Goal: Task Accomplishment & Management: Use online tool/utility

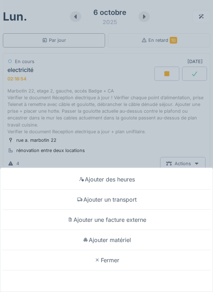
scroll to position [136, 0]
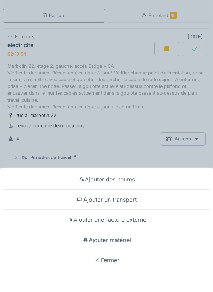
click at [113, 256] on div "Fermer" at bounding box center [106, 260] width 209 height 20
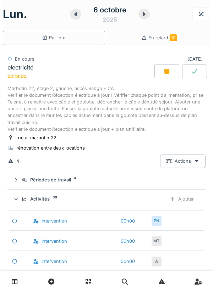
scroll to position [0, 0]
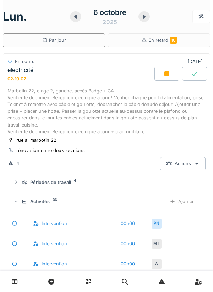
click at [67, 92] on div "Marbotin 22, etage 2, gauche, accés Badge + CA Vérifier le document Réception é…" at bounding box center [106, 112] width 198 height 48
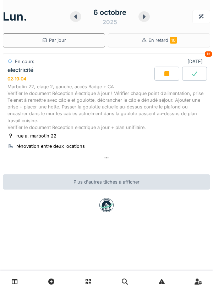
click at [81, 98] on div "Marbotin 22, etage 2, gauche, accés Badge + CA Vérifier le document Réception é…" at bounding box center [106, 107] width 198 height 48
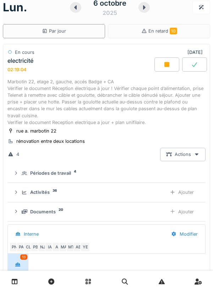
scroll to position [25, 0]
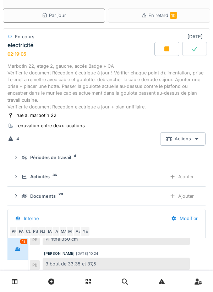
click at [188, 197] on div "Ajouter" at bounding box center [182, 196] width 36 height 13
click at [188, 175] on div "Ajouter" at bounding box center [182, 176] width 36 height 13
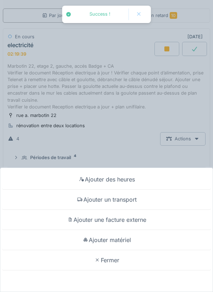
click at [114, 256] on div "Fermer" at bounding box center [106, 260] width 209 height 20
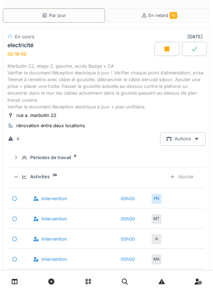
click at [115, 83] on div "Marbotin 22, etage 2, gauche, accés Badge + CA Vérifier le document Réception é…" at bounding box center [106, 87] width 198 height 48
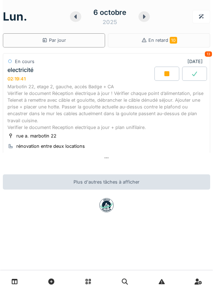
scroll to position [0, 0]
click at [113, 94] on div "Marbotin 22, etage 2, gauche, accés Badge + CA Vérifier le document Réception é…" at bounding box center [106, 107] width 198 height 48
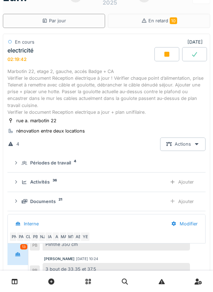
scroll to position [25, 0]
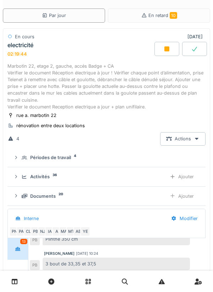
click at [189, 175] on div "Ajouter" at bounding box center [182, 176] width 36 height 13
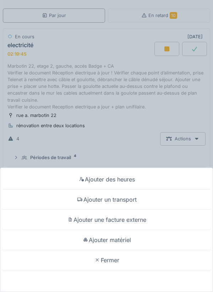
click at [113, 254] on div "Fermer" at bounding box center [106, 260] width 209 height 20
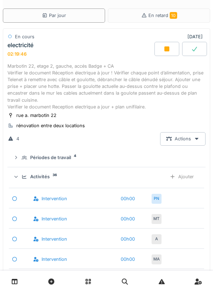
click at [99, 78] on div "Marbotin 22, etage 2, gauche, accés Badge + CA Vérifier le document Réception é…" at bounding box center [106, 87] width 198 height 48
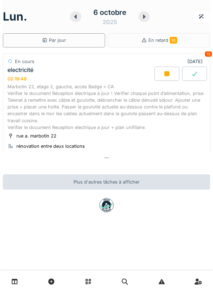
scroll to position [0, 0]
click at [113, 96] on div "Marbotin 22, etage 2, gauche, accés Badge + CA Vérifier le document Réception é…" at bounding box center [106, 107] width 198 height 48
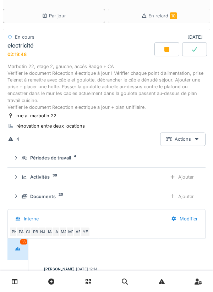
scroll to position [136, 0]
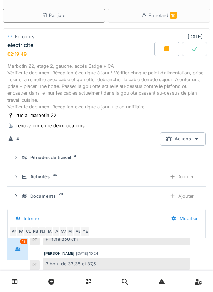
click at [189, 195] on div "Ajouter" at bounding box center [182, 196] width 36 height 13
click at [189, 176] on div "Ajouter" at bounding box center [182, 176] width 36 height 13
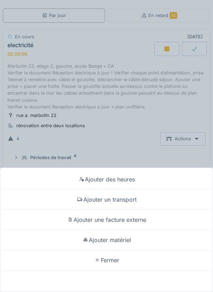
click at [115, 260] on div "Fermer" at bounding box center [106, 260] width 209 height 20
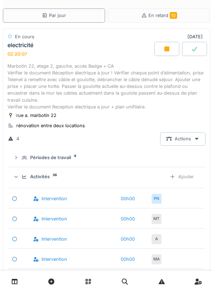
click at [98, 80] on div "Marbotin 22, etage 2, gauche, accés Badge + CA Vérifier le document Réception é…" at bounding box center [106, 87] width 198 height 48
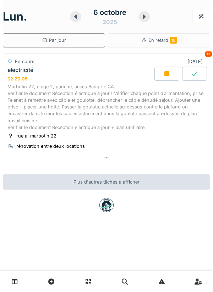
scroll to position [0, 0]
click at [112, 103] on div "Marbotin 22, etage 2, gauche, accés Badge + CA Vérifier le document Réception é…" at bounding box center [106, 107] width 198 height 48
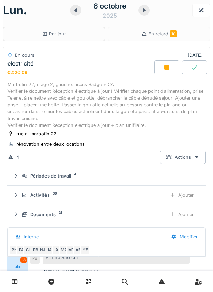
scroll to position [25, 0]
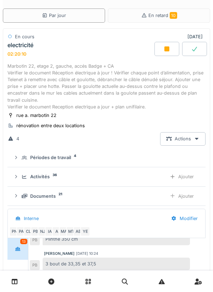
click at [189, 175] on div "Ajouter" at bounding box center [182, 176] width 36 height 13
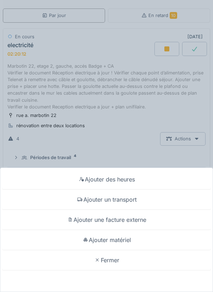
click at [113, 260] on div "Fermer" at bounding box center [106, 260] width 209 height 20
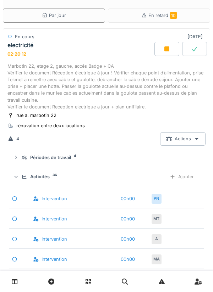
click at [103, 74] on div "Marbotin 22, etage 2, gauche, accés Badge + CA Vérifier le document Réception é…" at bounding box center [106, 87] width 198 height 48
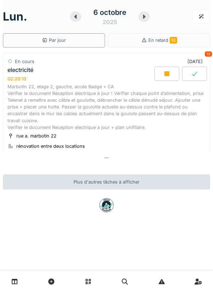
scroll to position [0, 0]
click at [143, 99] on div "Marbotin 22, etage 2, gauche, accés Badge + CA Vérifier le document Réception é…" at bounding box center [106, 107] width 198 height 48
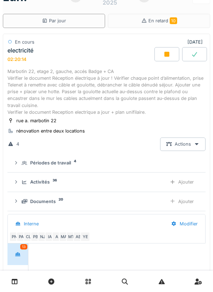
scroll to position [136, 0]
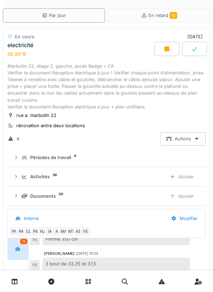
click at [190, 195] on div "Ajouter" at bounding box center [182, 196] width 36 height 13
click at [101, 78] on div "Marbotin 22, etage 2, gauche, accés Badge + CA Vérifier le document Réception é…" at bounding box center [106, 87] width 198 height 48
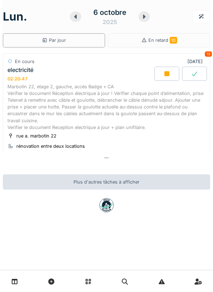
scroll to position [0, 0]
click at [100, 95] on div "Marbotin 22, etage 2, gauche, accés Badge + CA Vérifier le document Réception é…" at bounding box center [106, 107] width 198 height 48
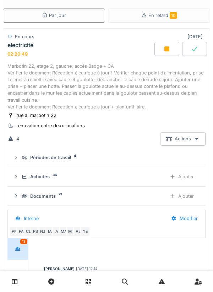
scroll to position [136, 0]
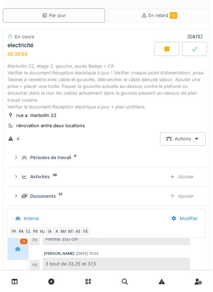
click at [185, 175] on div "Ajouter" at bounding box center [182, 176] width 36 height 13
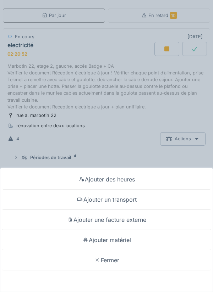
click at [111, 257] on div "Fermer" at bounding box center [106, 260] width 209 height 20
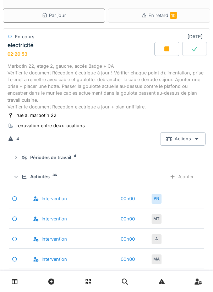
click at [89, 71] on div "Marbotin 22, etage 2, gauche, accés Badge + CA Vérifier le document Réception é…" at bounding box center [106, 87] width 198 height 48
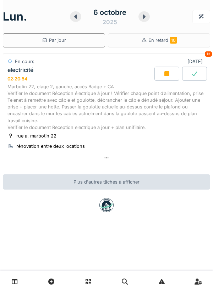
click at [118, 94] on div "Marbotin 22, etage 2, gauche, accés Badge + CA Vérifier le document Réception é…" at bounding box center [106, 107] width 198 height 48
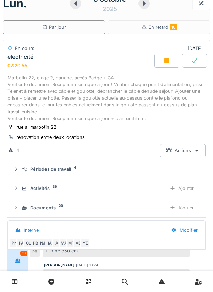
scroll to position [25, 0]
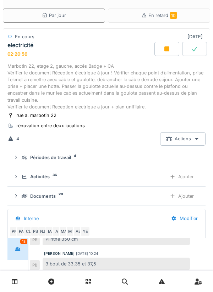
click at [186, 175] on div "Ajouter" at bounding box center [182, 176] width 36 height 13
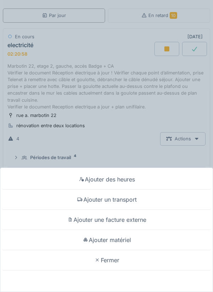
click at [112, 256] on div "Fermer" at bounding box center [106, 260] width 209 height 20
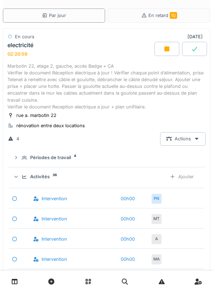
click at [98, 72] on div "Marbotin 22, etage 2, gauche, accés Badge + CA Vérifier le document Réception é…" at bounding box center [106, 87] width 198 height 48
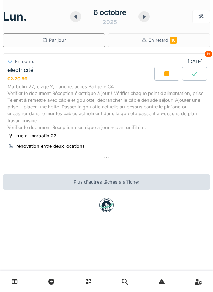
scroll to position [0, 0]
click at [96, 90] on div "Marbotin 22, etage 2, gauche, accés Badge + CA Vérifier le document Réception é…" at bounding box center [106, 107] width 198 height 48
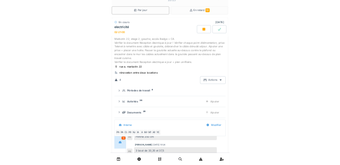
scroll to position [25, 0]
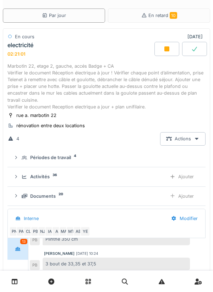
click at [188, 196] on div "Ajouter" at bounding box center [182, 196] width 36 height 13
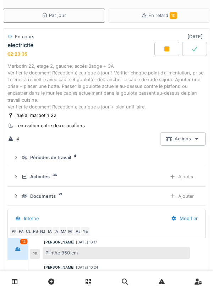
scroll to position [136, 0]
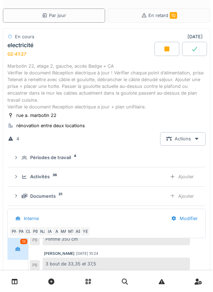
click at [162, 45] on div at bounding box center [166, 49] width 25 height 14
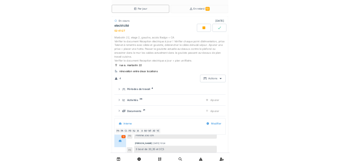
scroll to position [0, 0]
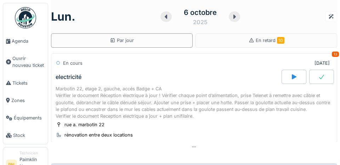
click at [212, 77] on icon at bounding box center [294, 76] width 5 height 5
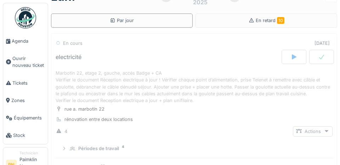
scroll to position [198, 0]
